Goal: Information Seeking & Learning: Understand process/instructions

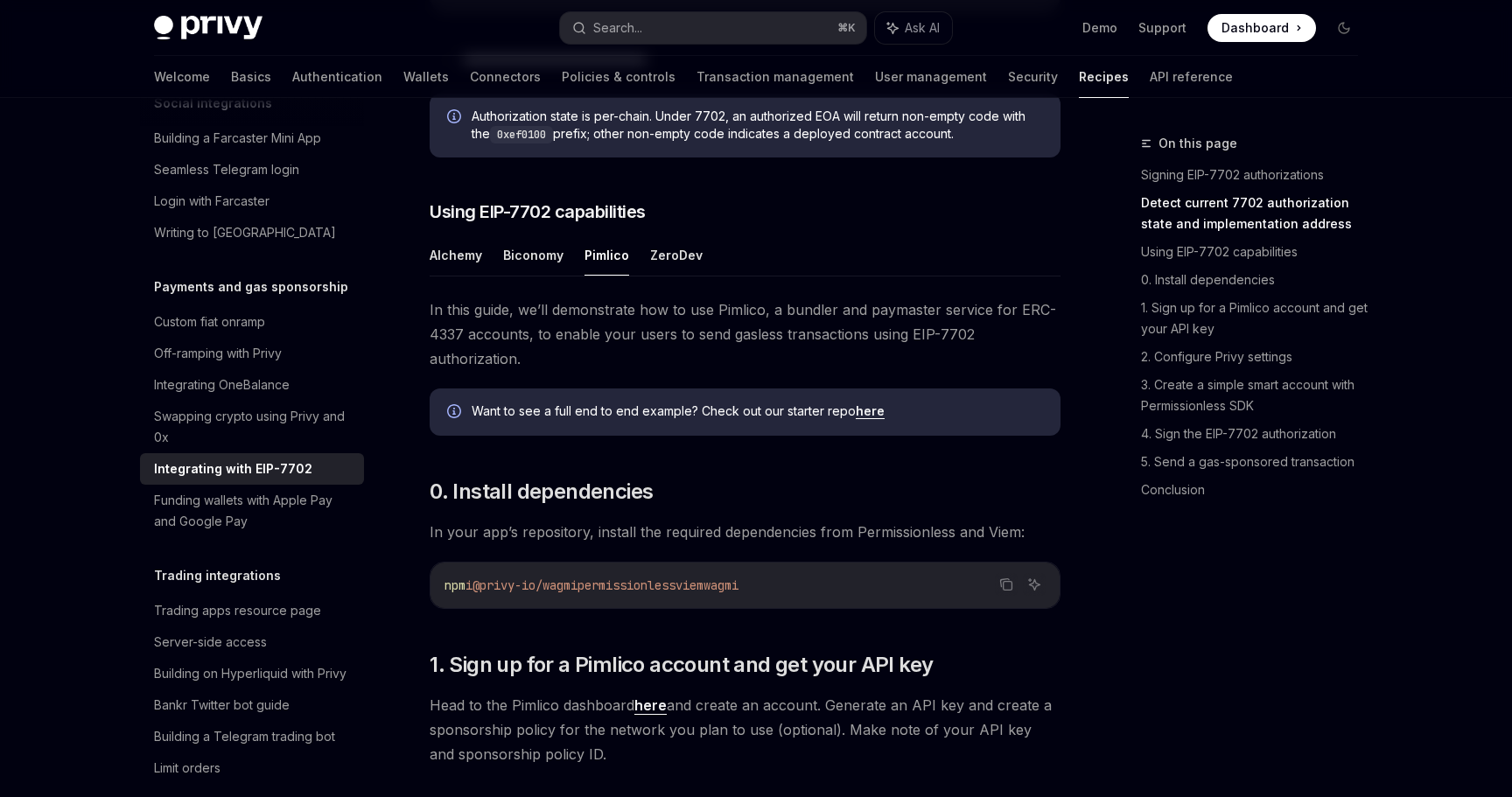
scroll to position [1119, 0]
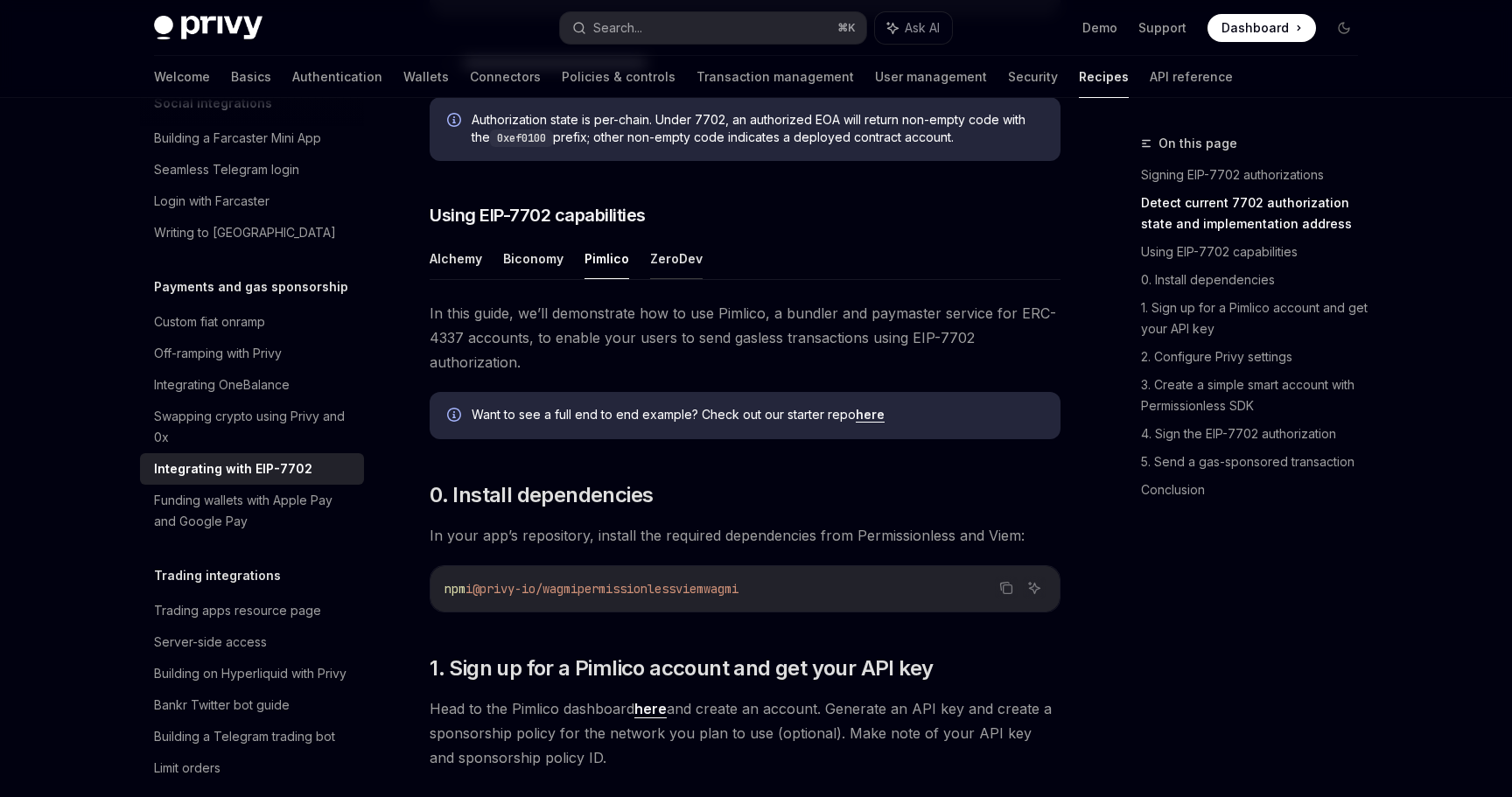
click at [669, 279] on button "ZeroDev" at bounding box center [676, 259] width 52 height 41
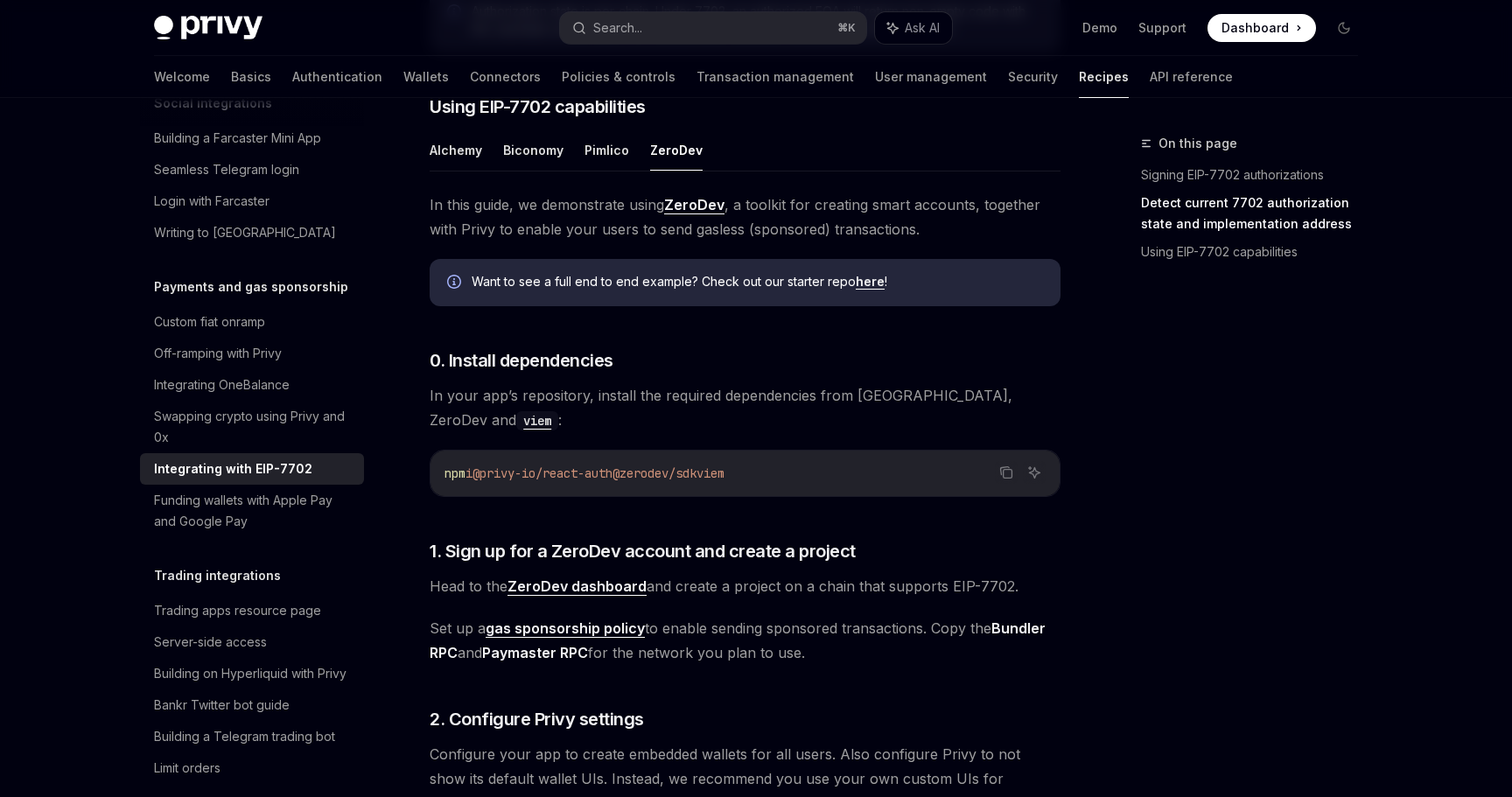
scroll to position [1175, 0]
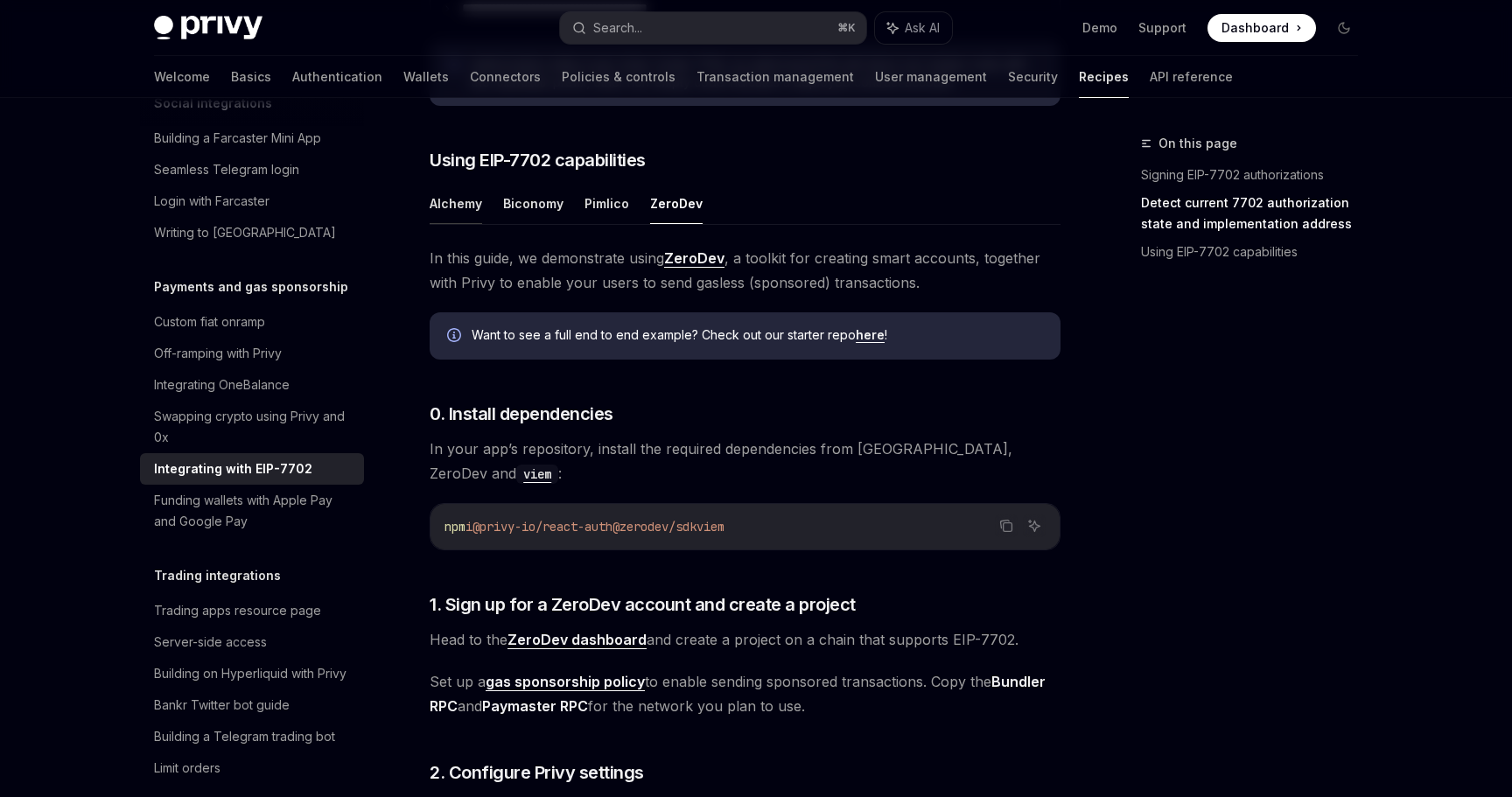
click at [477, 224] on button "Alchemy" at bounding box center [456, 204] width 52 height 41
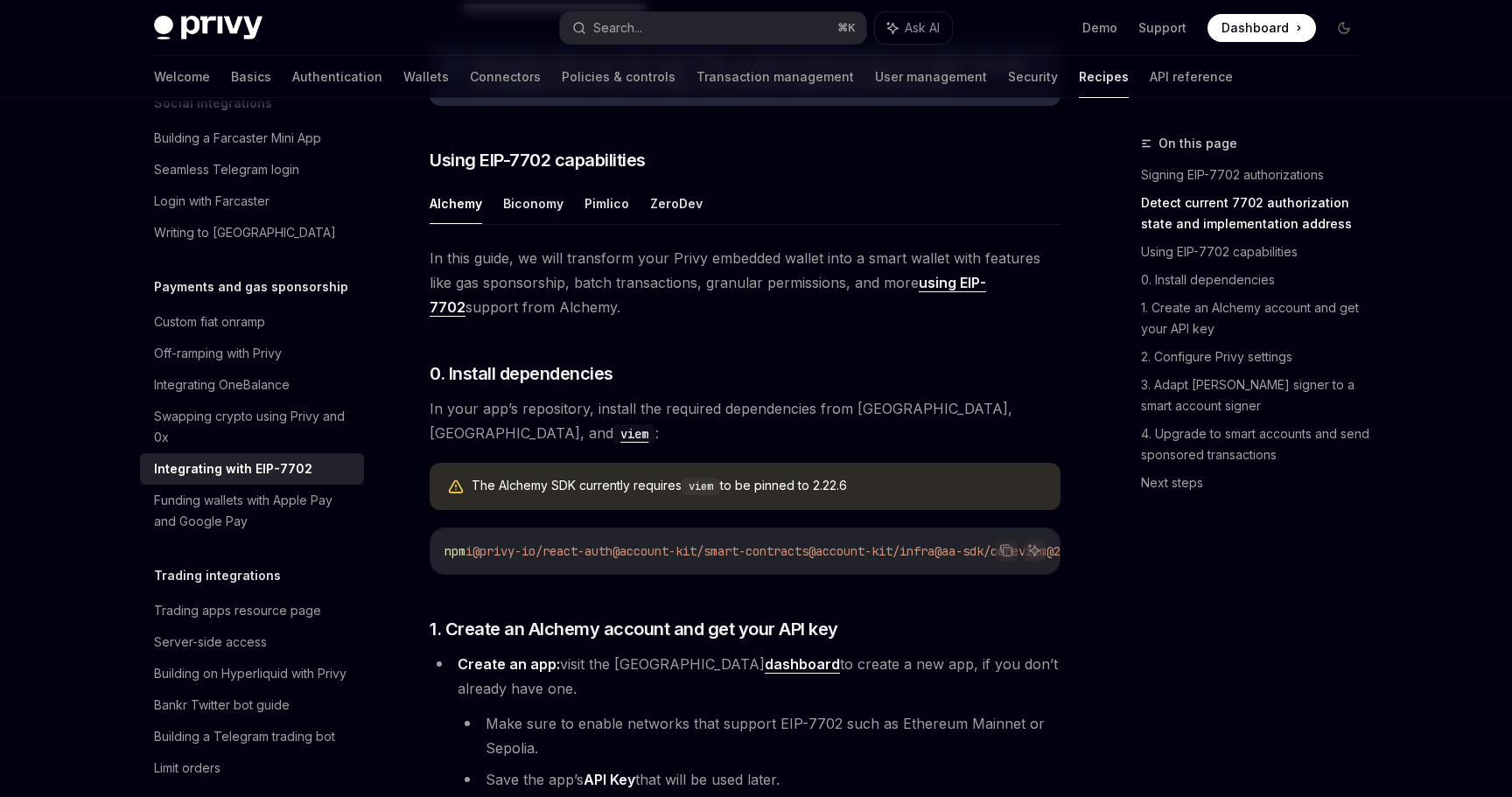
click at [500, 225] on ul "Alchemy Biconomy Pimlico ZeroDev" at bounding box center [745, 204] width 630 height 42
click at [512, 224] on button "Biconomy" at bounding box center [533, 204] width 60 height 41
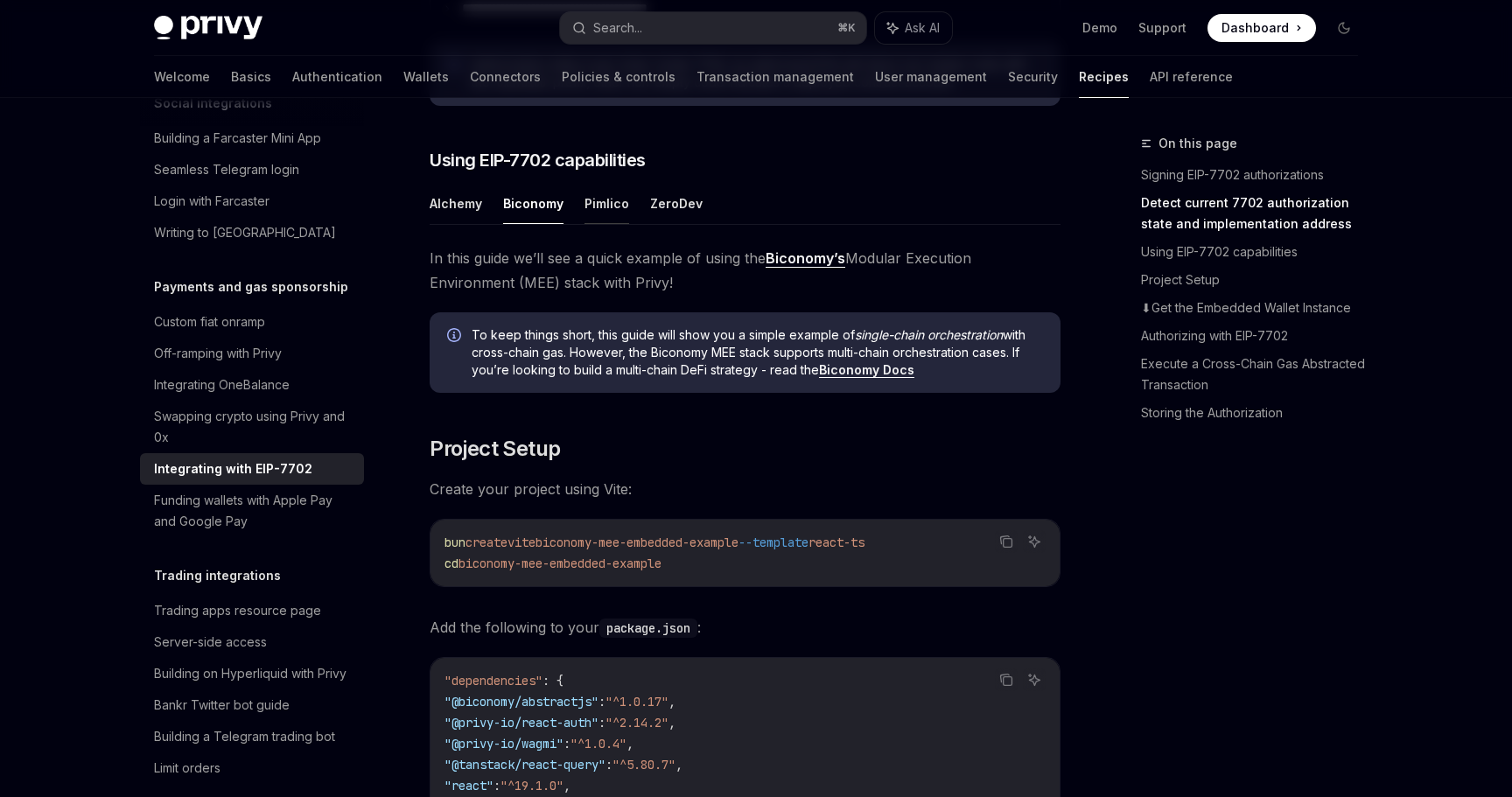
click at [597, 224] on button "Pimlico" at bounding box center [607, 204] width 45 height 41
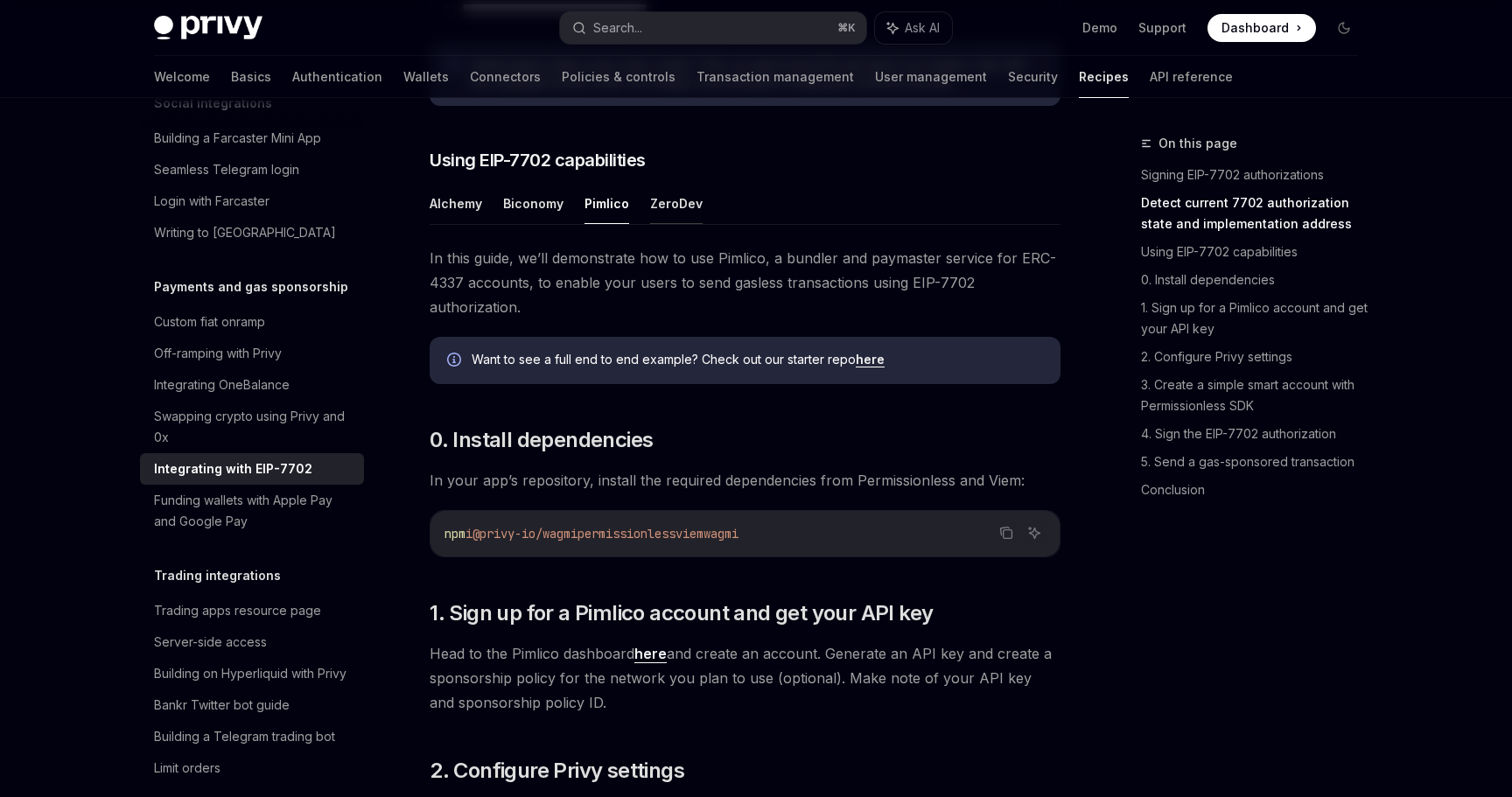
click at [658, 224] on button "ZeroDev" at bounding box center [676, 204] width 52 height 41
type textarea "*"
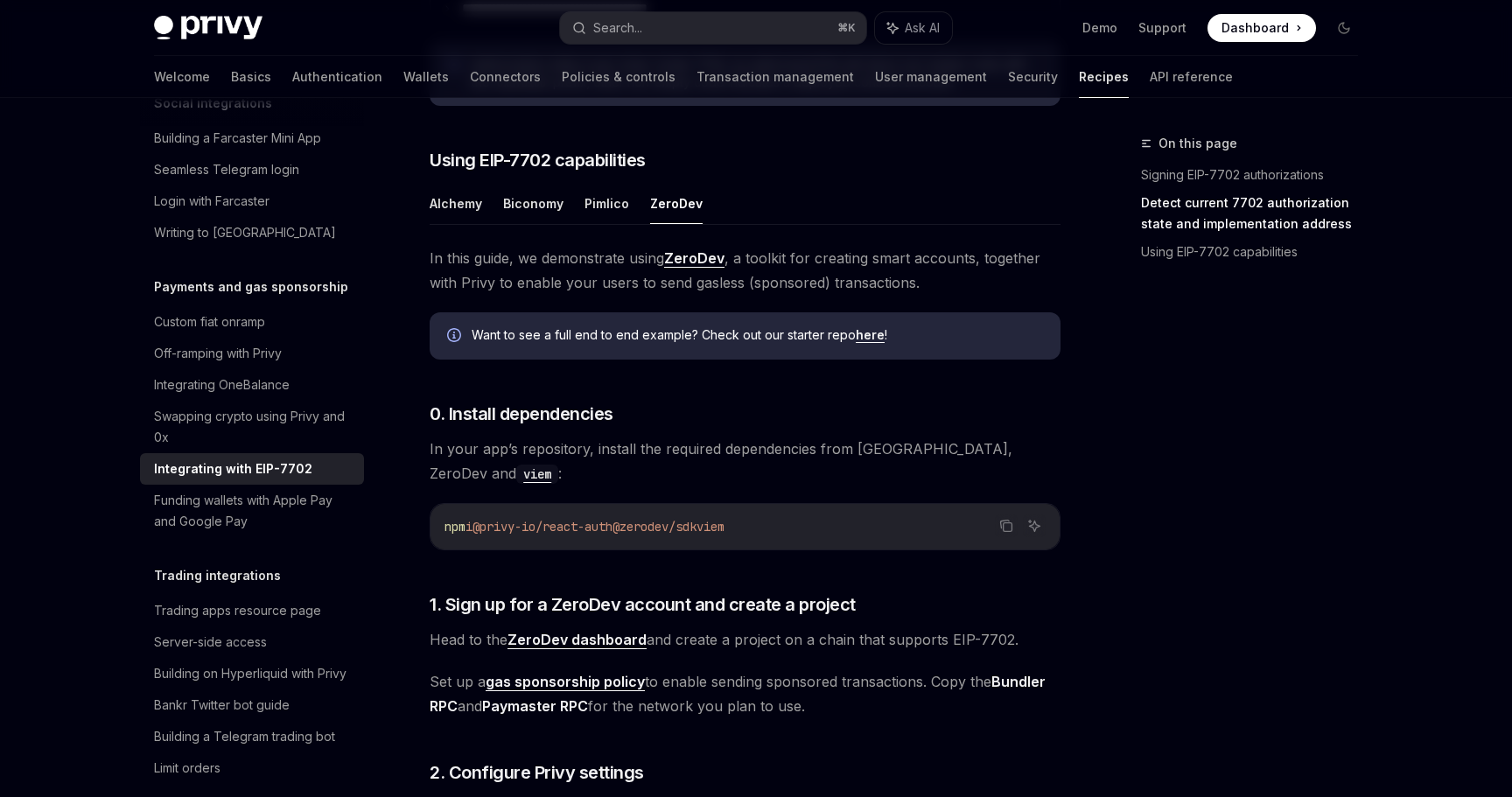
click at [696, 268] on link "ZeroDev" at bounding box center [694, 259] width 60 height 19
